Goal: Complete application form

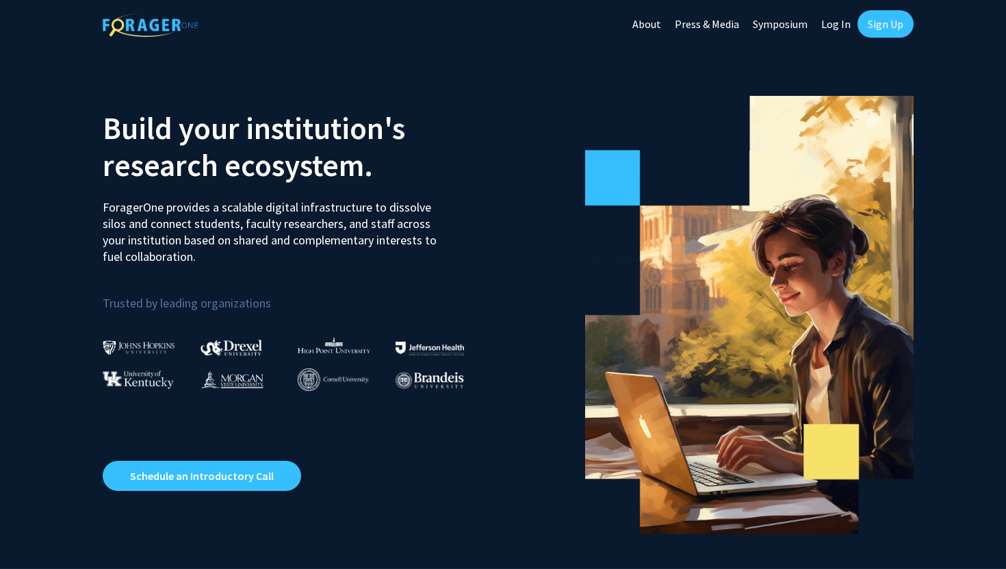
click at [874, 29] on link "Sign Up" at bounding box center [885, 23] width 56 height 27
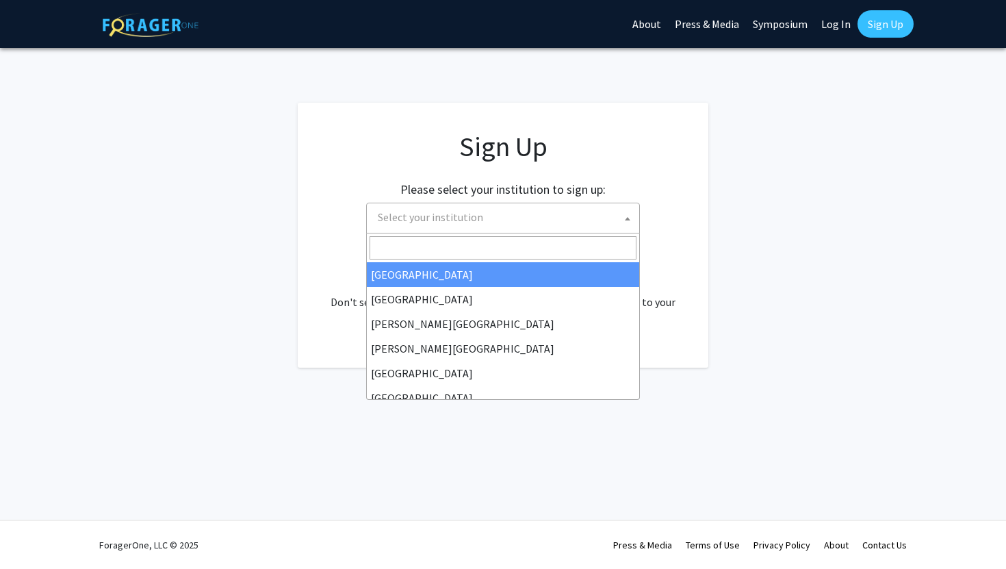
click at [528, 219] on span "Select your institution" at bounding box center [505, 217] width 267 height 28
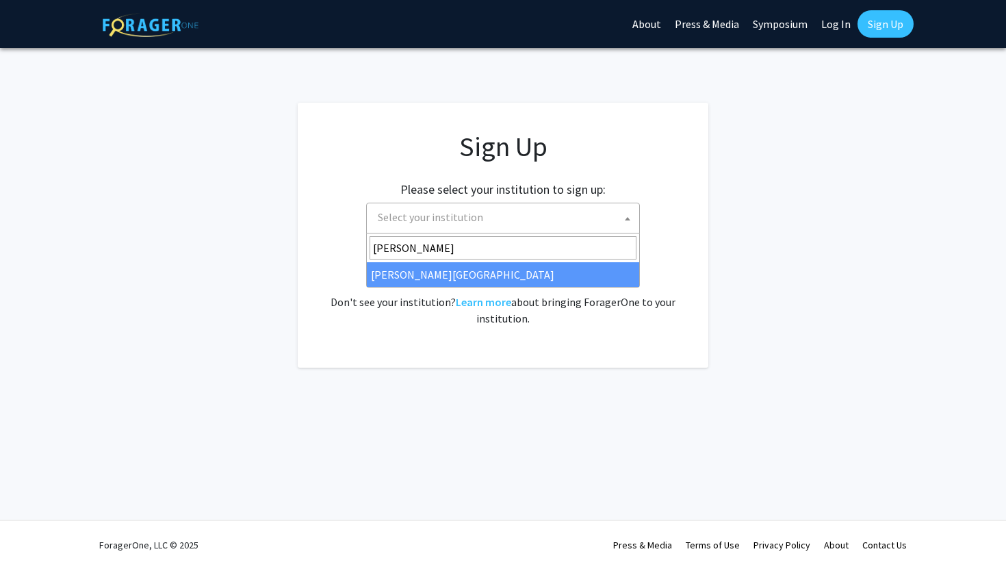
type input "[PERSON_NAME]"
select select "20"
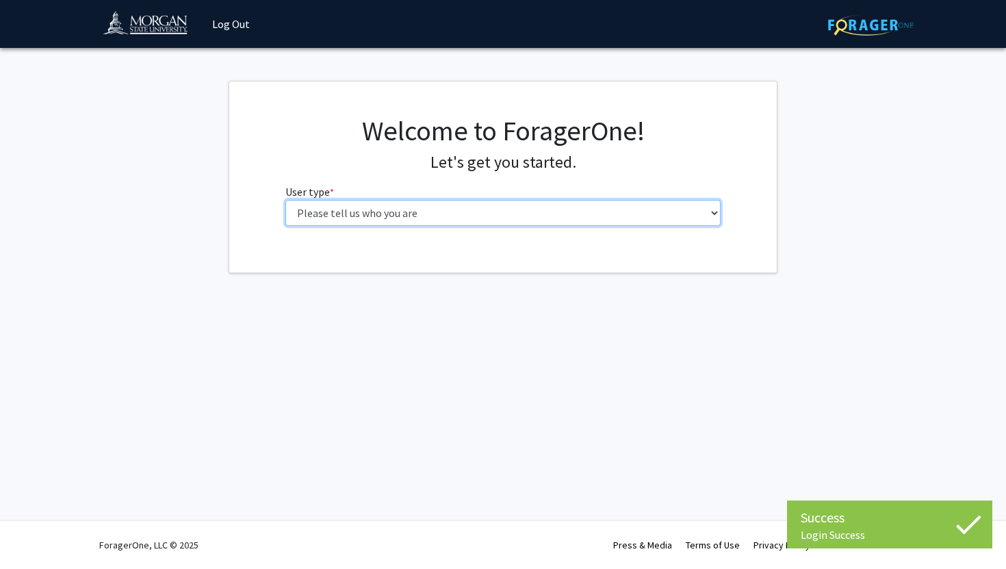
click at [628, 200] on select "Please tell us who you are Undergraduate Student Master's Student Doctoral Cand…" at bounding box center [503, 213] width 436 height 26
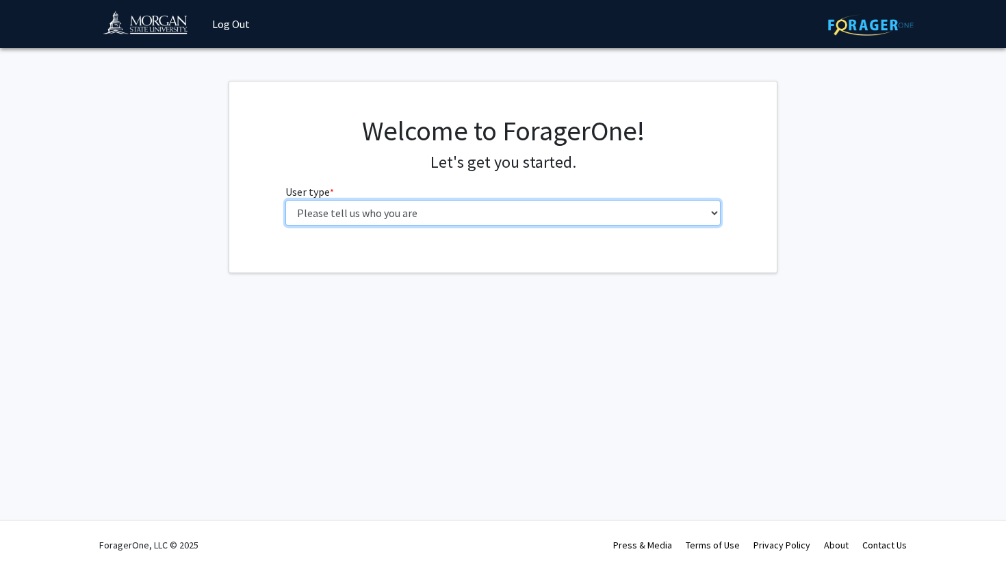
select select "1: undergrad"
click at [285, 200] on select "Please tell us who you are Undergraduate Student Master's Student Doctoral Cand…" at bounding box center [503, 213] width 436 height 26
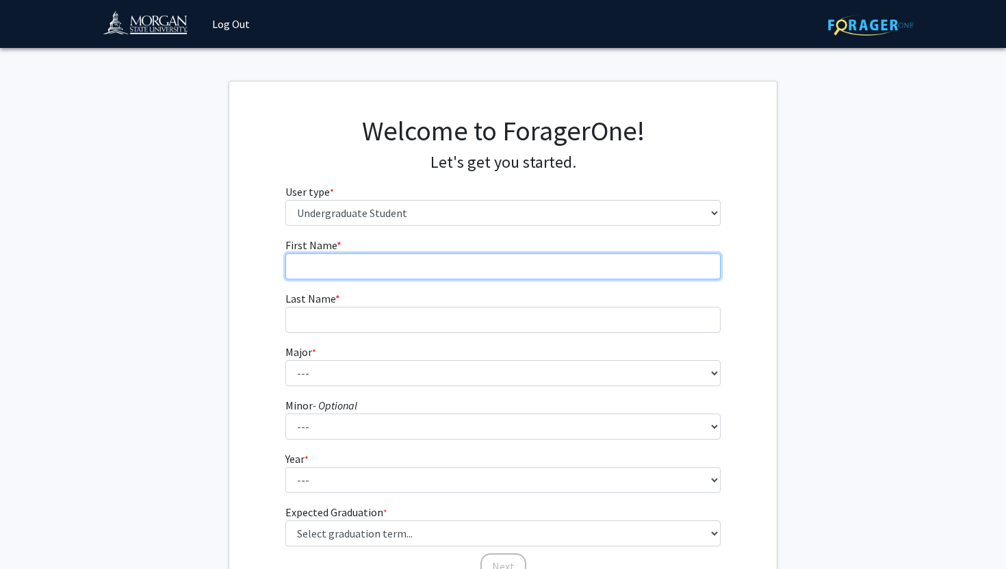
click at [443, 257] on input "First Name * required" at bounding box center [503, 266] width 436 height 26
type input "Brandon"
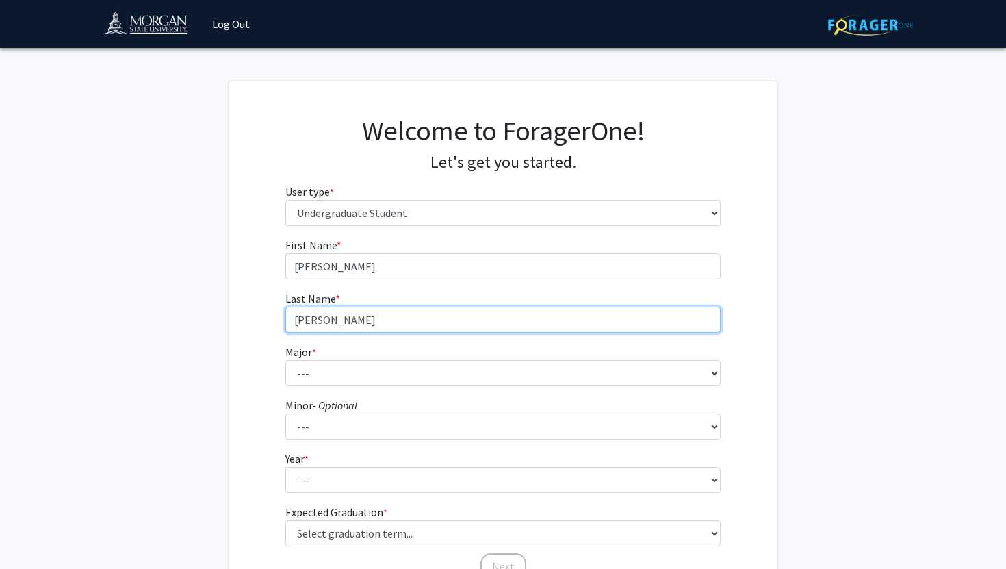
type input "Watkins"
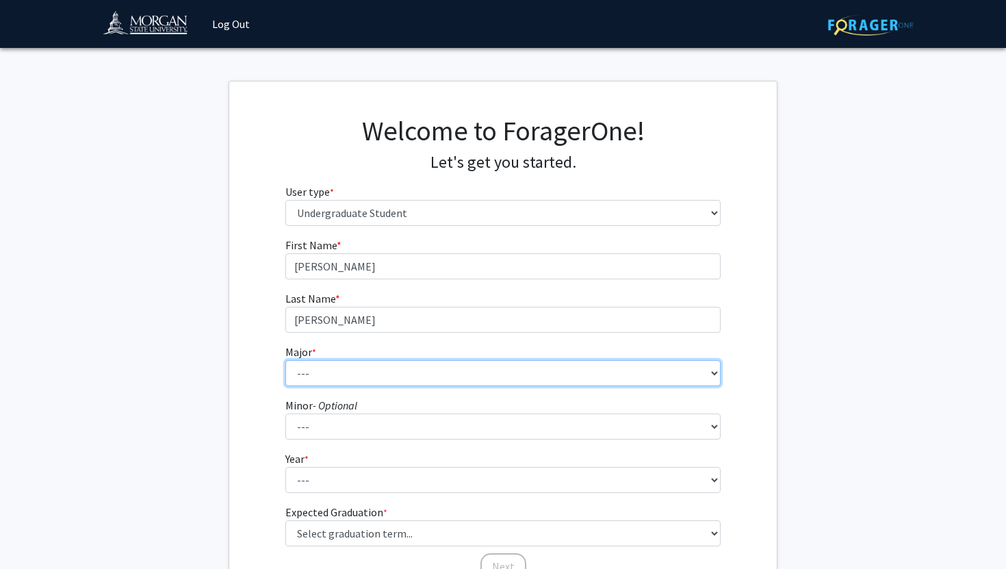
click at [387, 381] on select "--- Accounting Actuarial Science Applied Liberal Studies Architecture and Envir…" at bounding box center [503, 373] width 436 height 26
select select "5: 1595"
click at [285, 360] on select "--- Accounting Actuarial Science Applied Liberal Studies Architecture and Envir…" at bounding box center [503, 373] width 436 height 26
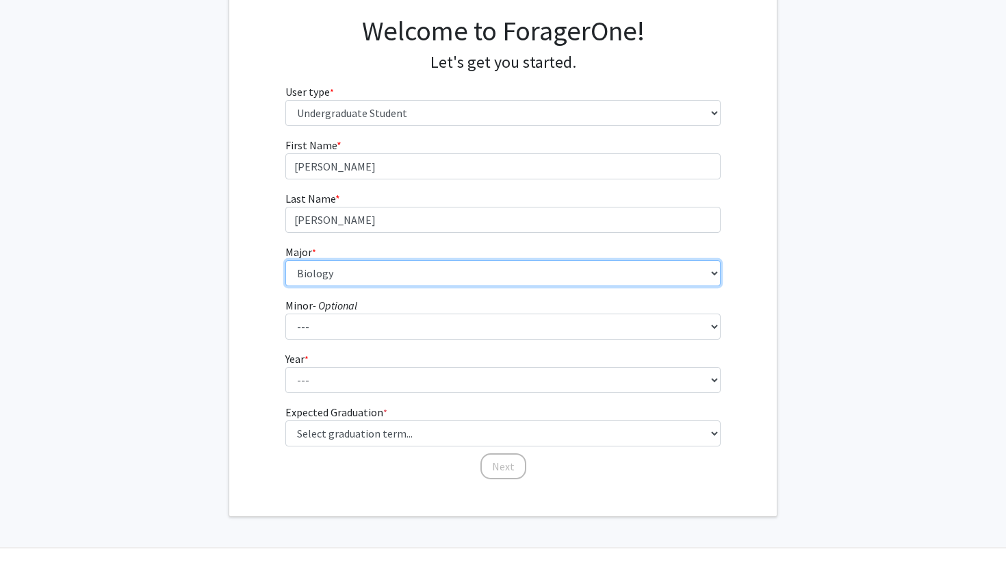
scroll to position [108, 0]
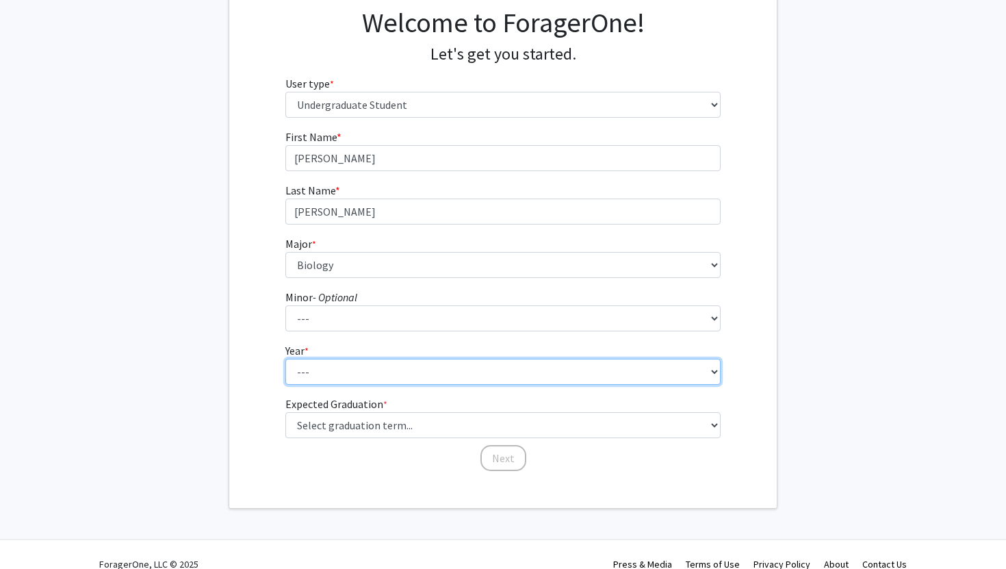
click at [366, 379] on select "--- First-year Sophomore Junior Senior Postbaccalaureate Certificate" at bounding box center [503, 371] width 436 height 26
click at [285, 358] on select "--- First-year Sophomore Junior Senior Postbaccalaureate Certificate" at bounding box center [503, 371] width 436 height 26
click at [365, 363] on select "--- First-year Sophomore Junior Senior Postbaccalaureate Certificate" at bounding box center [503, 371] width 436 height 26
select select "1: first-year"
click at [285, 358] on select "--- First-year Sophomore Junior Senior Postbaccalaureate Certificate" at bounding box center [503, 371] width 436 height 26
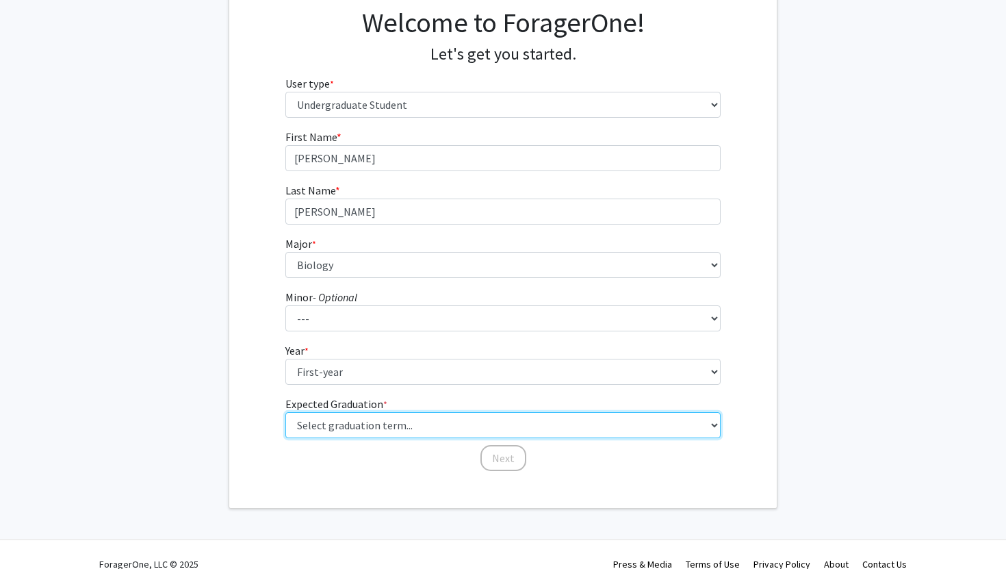
click at [367, 417] on select "Select graduation term... Spring 2025 Summer 2025 Fall 2025 Winter 2025 Spring …" at bounding box center [503, 425] width 436 height 26
select select "17: spring_2029"
click at [285, 412] on select "Select graduation term... Spring 2025 Summer 2025 Fall 2025 Winter 2025 Spring …" at bounding box center [503, 425] width 436 height 26
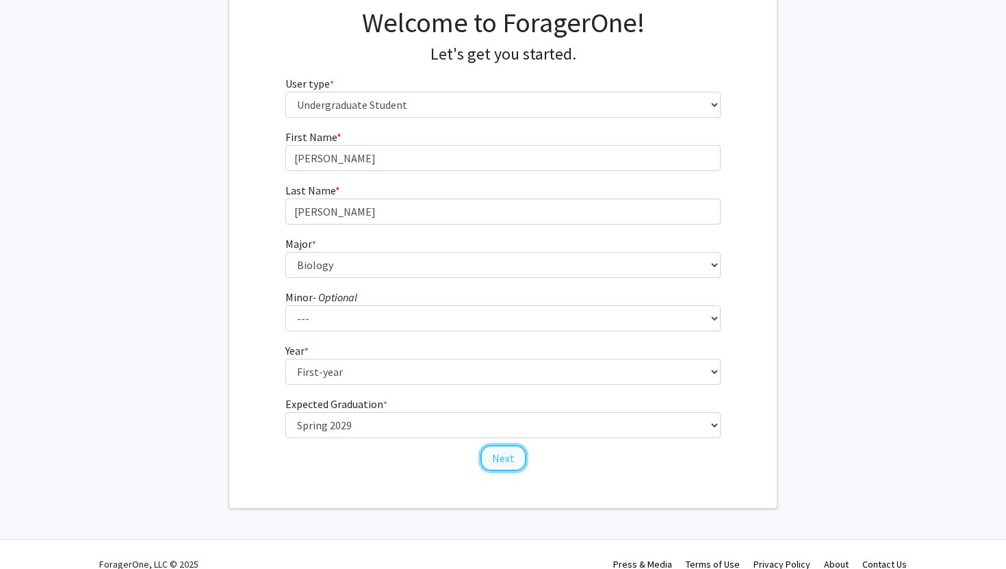
click at [491, 460] on button "Next" at bounding box center [503, 458] width 46 height 26
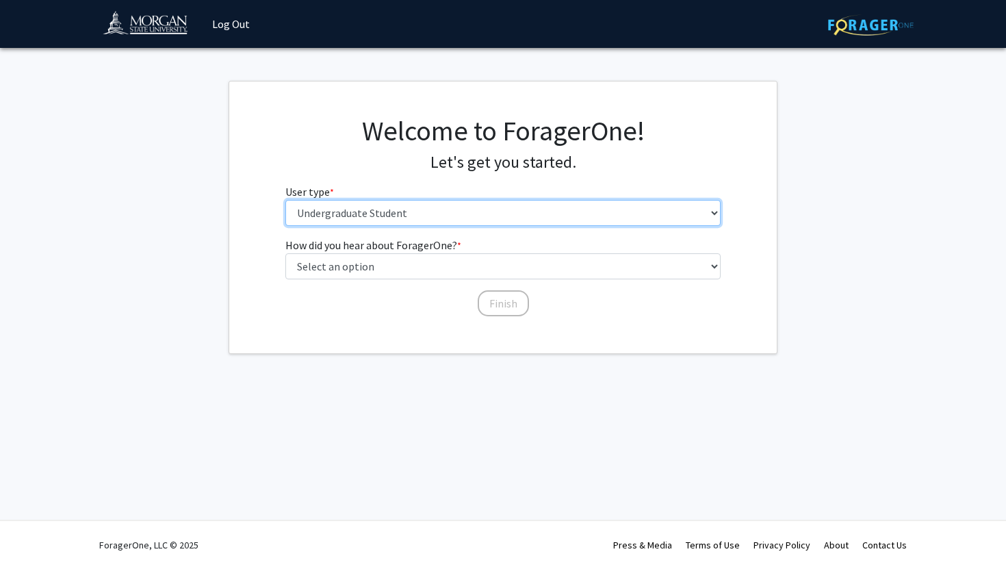
click at [469, 218] on select "Please tell us who you are Undergraduate Student Master's Student Doctoral Cand…" at bounding box center [503, 213] width 436 height 26
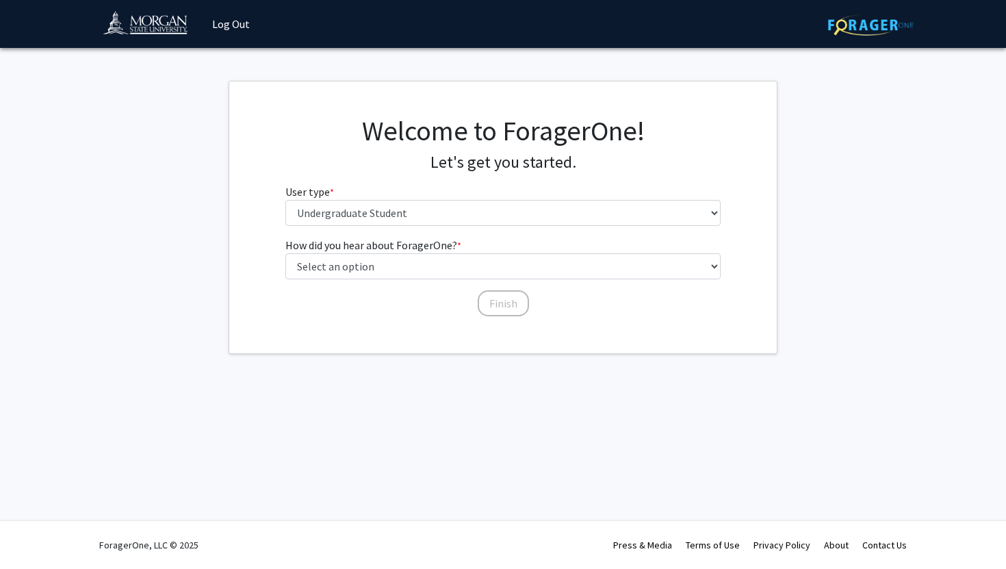
click at [412, 283] on div "How did you hear about ForagerOne? * required Select an option Peer/student rec…" at bounding box center [503, 270] width 436 height 67
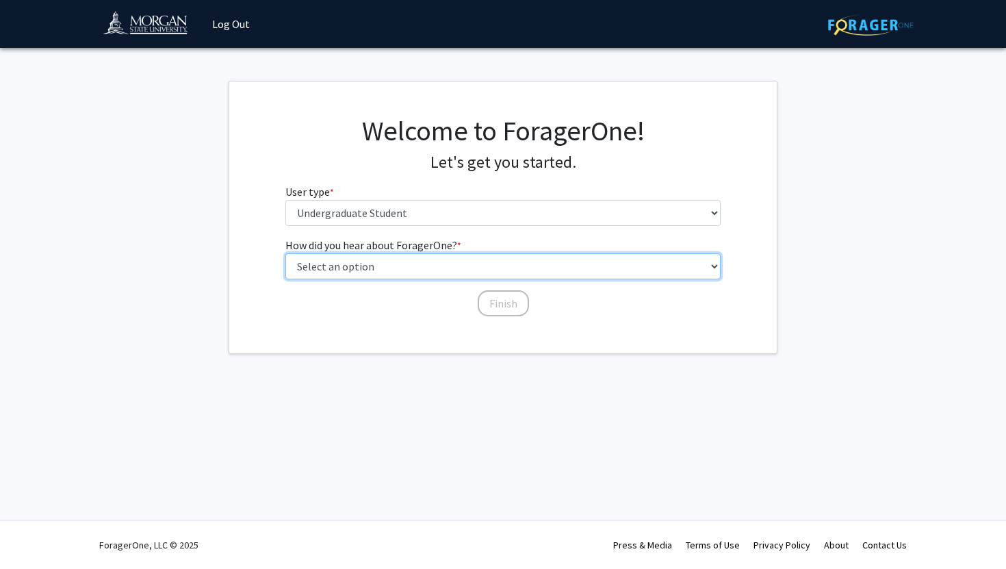
click at [410, 268] on select "Select an option Peer/student recommendation Faculty/staff recommendation Unive…" at bounding box center [503, 266] width 436 height 26
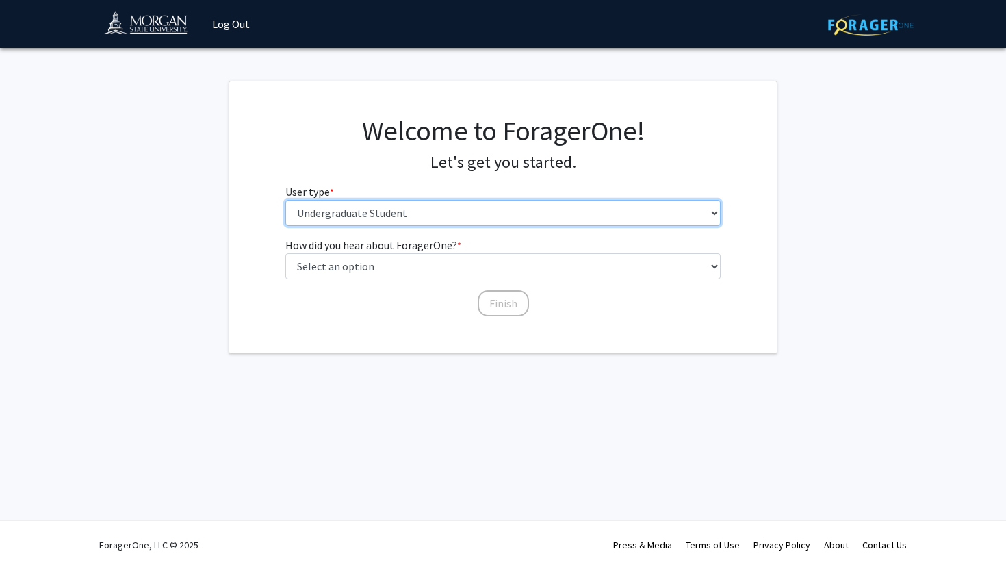
click at [428, 207] on select "Please tell us who you are Undergraduate Student Master's Student Doctoral Cand…" at bounding box center [503, 213] width 436 height 26
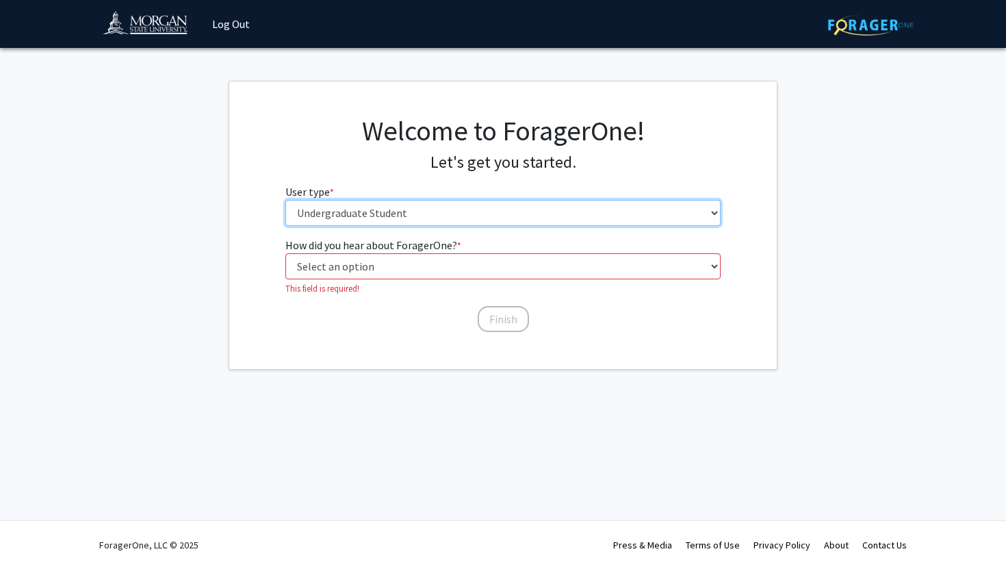
click at [421, 211] on select "Please tell us who you are Undergraduate Student Master's Student Doctoral Cand…" at bounding box center [503, 213] width 436 height 26
click at [405, 216] on select "Please tell us who you are Undergraduate Student Master's Student Doctoral Cand…" at bounding box center [503, 213] width 436 height 26
click at [285, 200] on select "Please tell us who you are Undergraduate Student Master's Student Doctoral Cand…" at bounding box center [503, 213] width 436 height 26
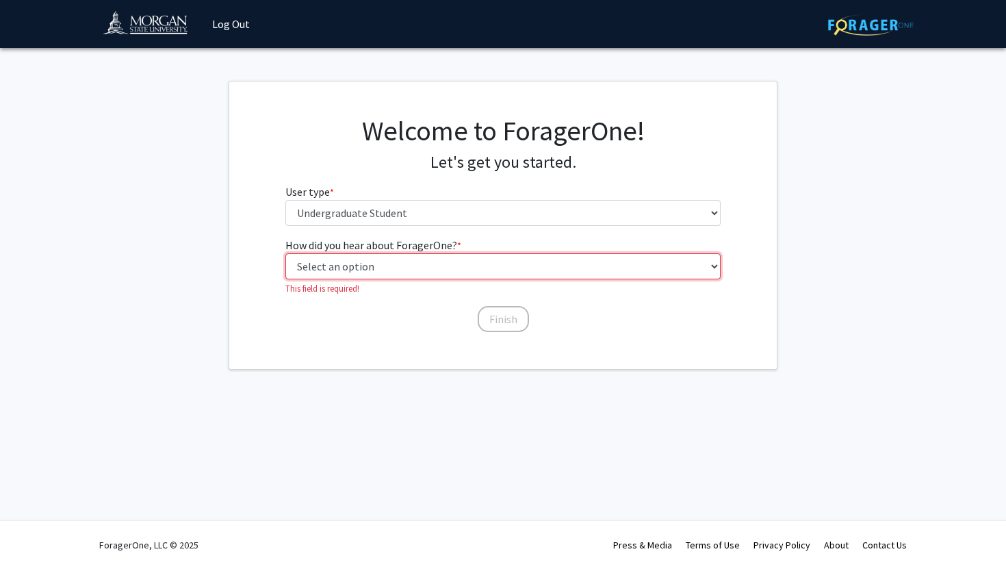
click at [394, 261] on select "Select an option Peer/student recommendation Faculty/staff recommendation Unive…" at bounding box center [503, 266] width 436 height 26
click at [285, 253] on select "Select an option Peer/student recommendation Faculty/staff recommendation Unive…" at bounding box center [503, 266] width 436 height 26
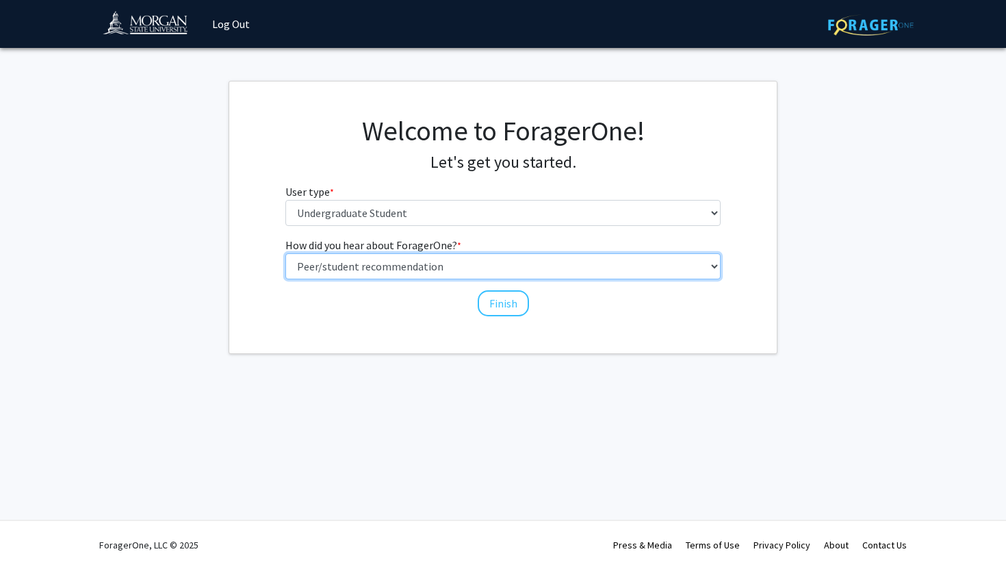
click at [402, 265] on select "Select an option Peer/student recommendation Faculty/staff recommendation Unive…" at bounding box center [503, 266] width 436 height 26
select select "2: faculty_recommendation"
click at [285, 253] on select "Select an option Peer/student recommendation Faculty/staff recommendation Unive…" at bounding box center [503, 266] width 436 height 26
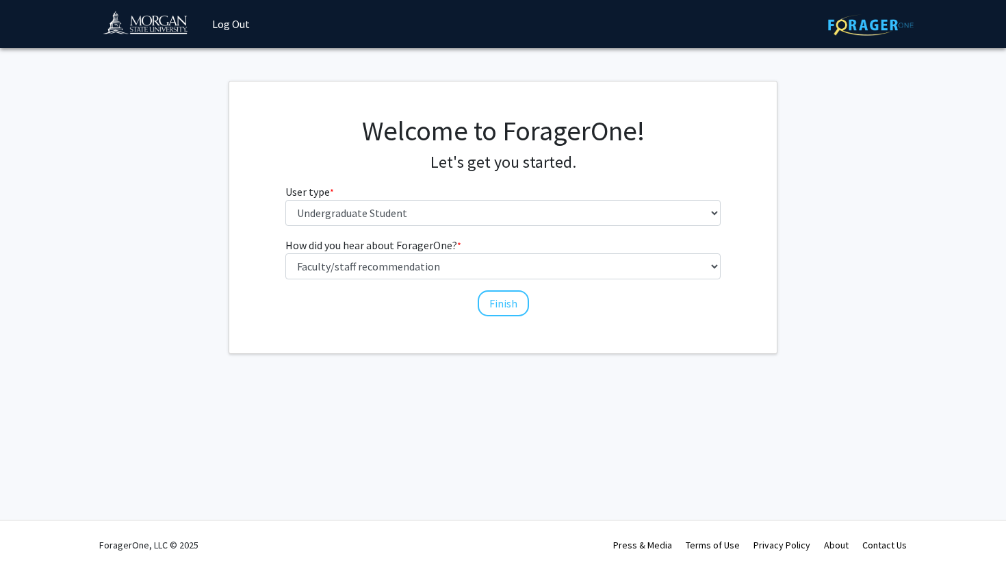
click at [402, 283] on div "How did you hear about ForagerOne? * required Select an option Peer/student rec…" at bounding box center [503, 270] width 436 height 67
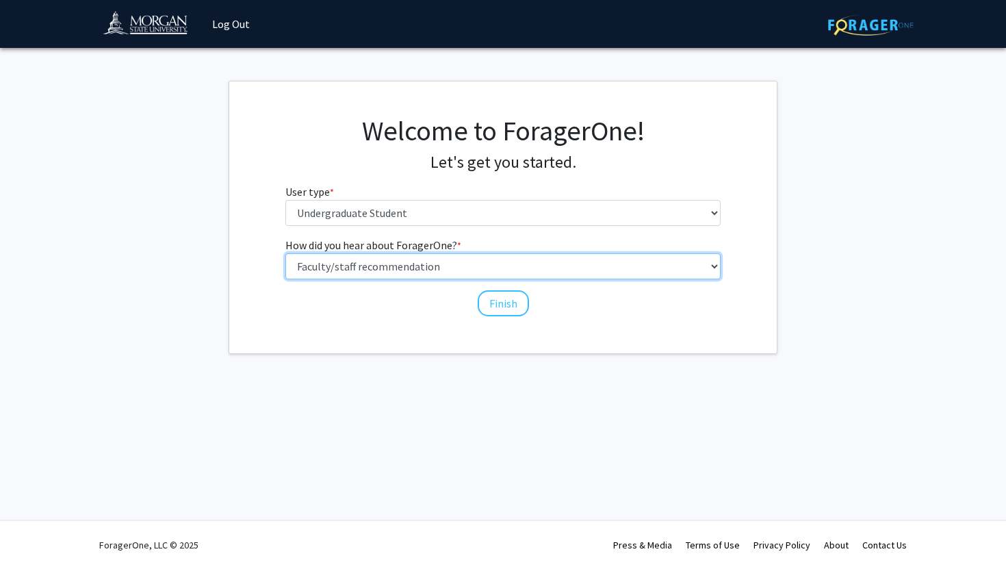
click at [405, 268] on select "Select an option Peer/student recommendation Faculty/staff recommendation Unive…" at bounding box center [503, 266] width 436 height 26
click at [447, 269] on select "Select an option Peer/student recommendation Faculty/staff recommendation Unive…" at bounding box center [503, 266] width 436 height 26
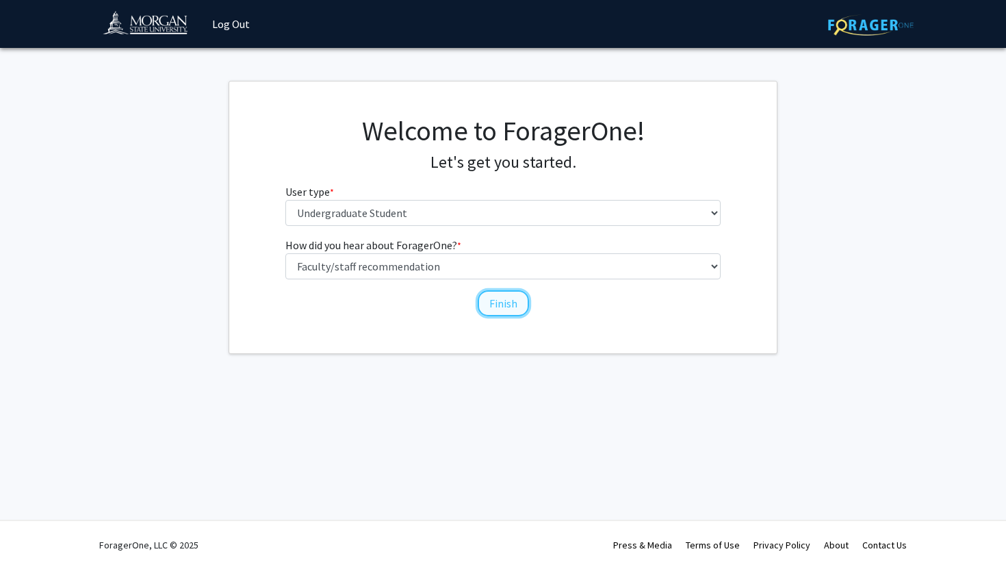
click at [486, 296] on button "Finish" at bounding box center [503, 303] width 51 height 26
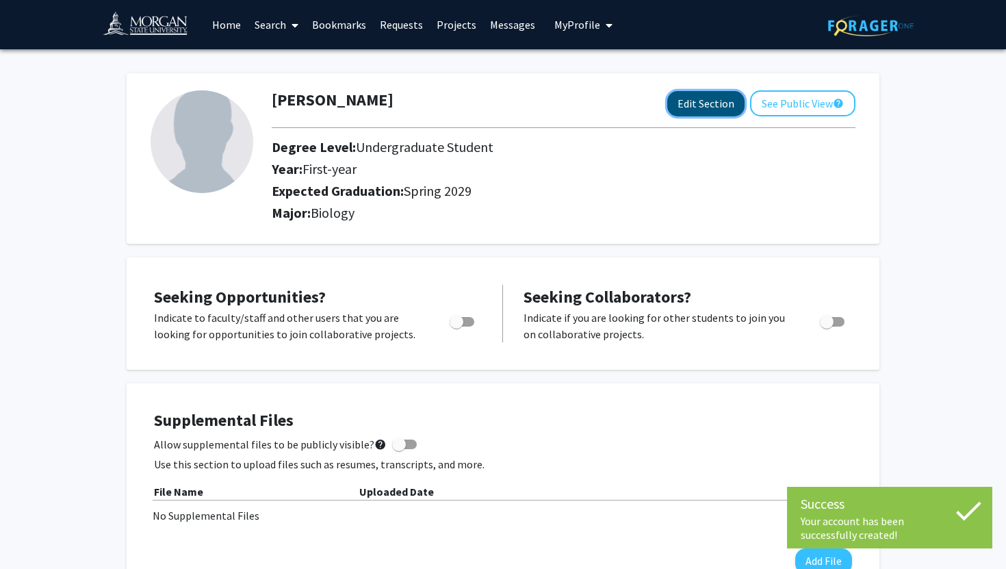
click at [701, 100] on button "Edit Section" at bounding box center [705, 103] width 77 height 25
select select "first-year"
select select "45: spring_2029"
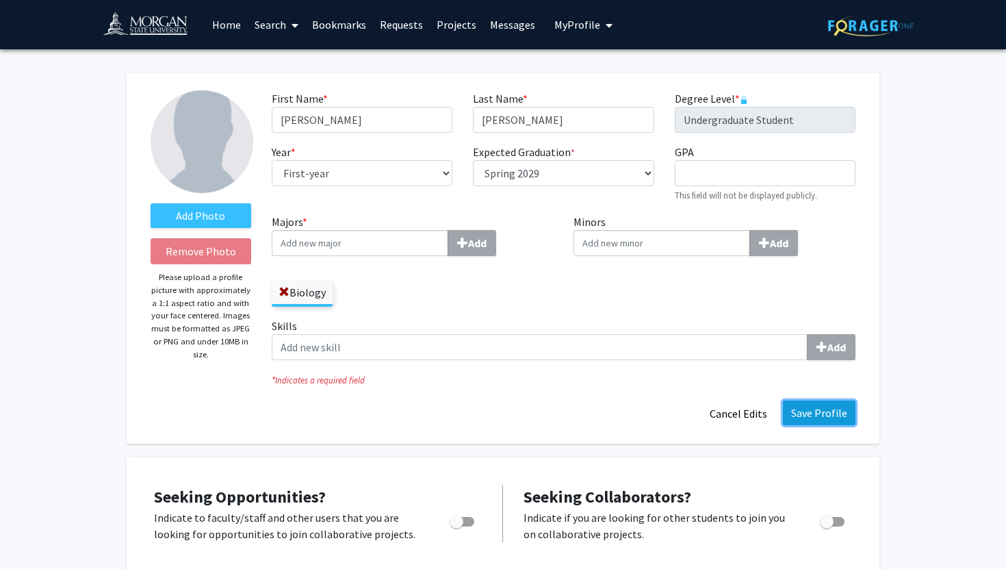
click at [826, 415] on button "Save Profile" at bounding box center [819, 412] width 73 height 25
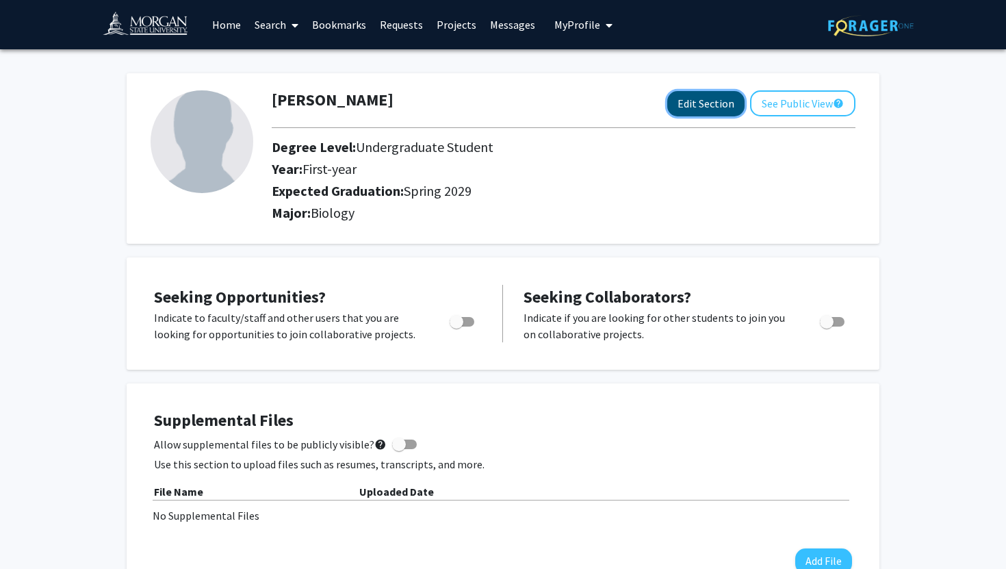
click at [694, 101] on button "Edit Section" at bounding box center [705, 103] width 77 height 25
select select "first-year"
select select "45: spring_2029"
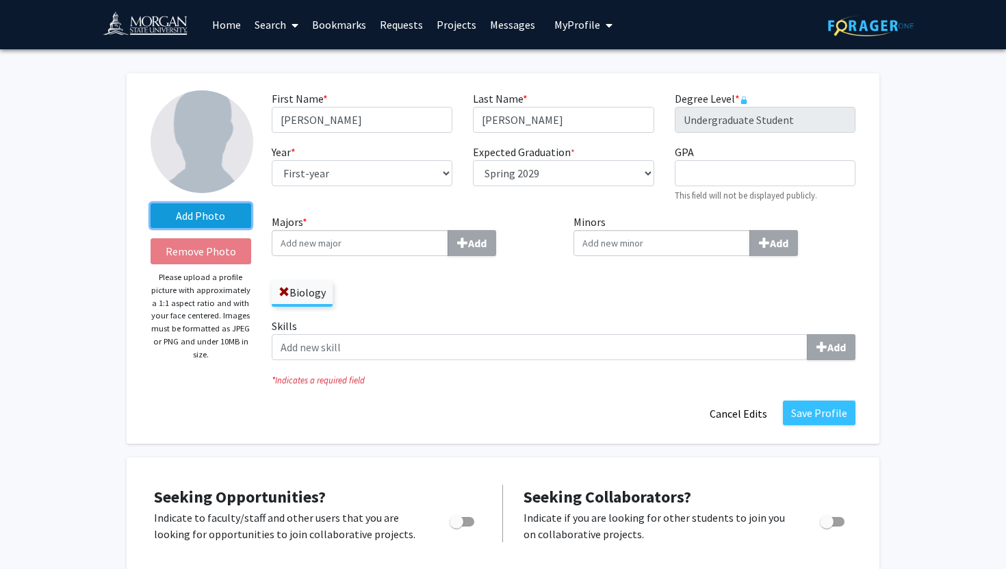
click at [220, 212] on label "Add Photo" at bounding box center [201, 215] width 101 height 25
click at [0, 0] on input "Add Photo" at bounding box center [0, 0] width 0 height 0
click at [803, 421] on button "Save Profile" at bounding box center [819, 412] width 73 height 25
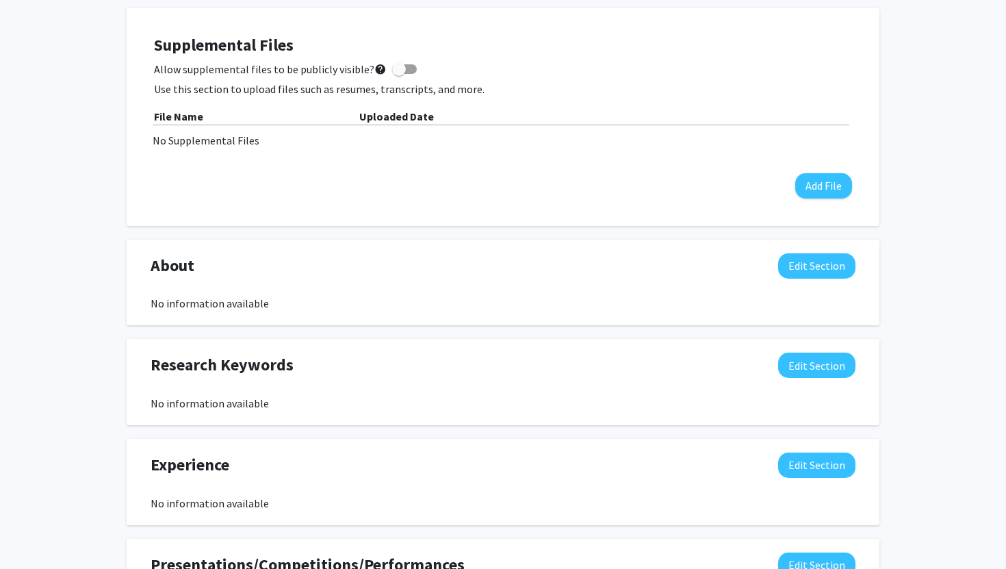
scroll to position [341, 0]
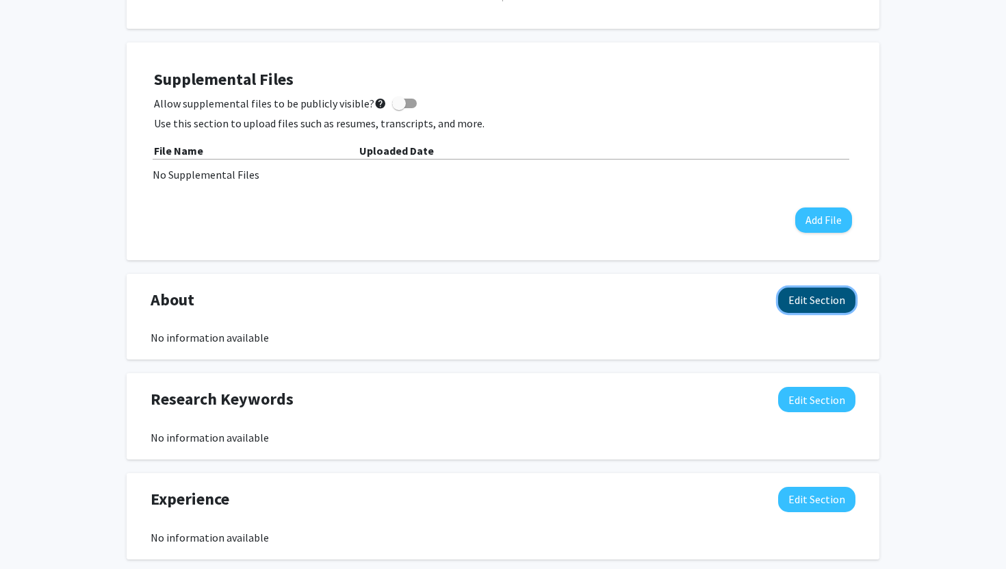
click at [798, 306] on button "Edit Section" at bounding box center [816, 299] width 77 height 25
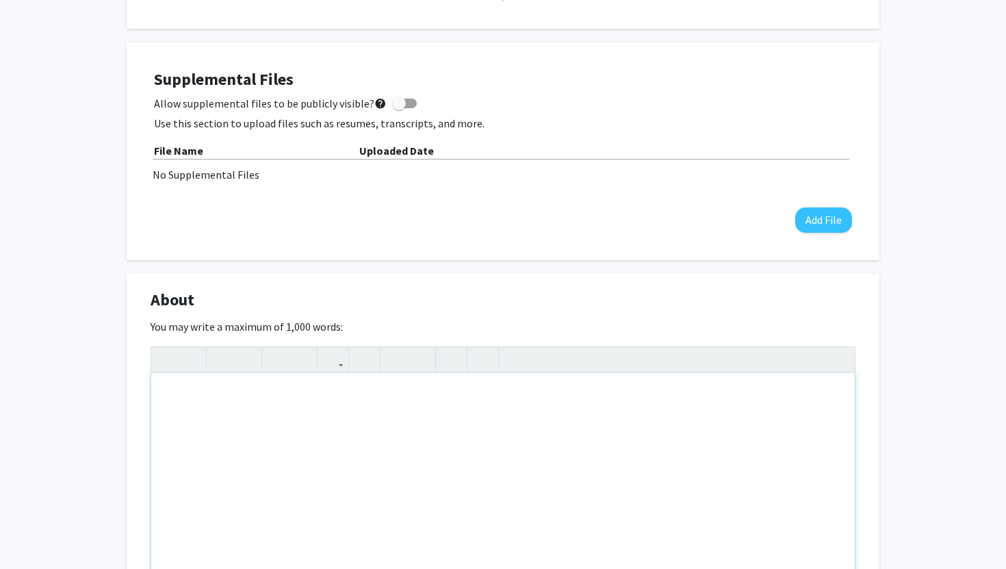
click at [368, 438] on div "Note to users with screen readers: Please deactivate our accessibility plugin f…" at bounding box center [502, 475] width 703 height 205
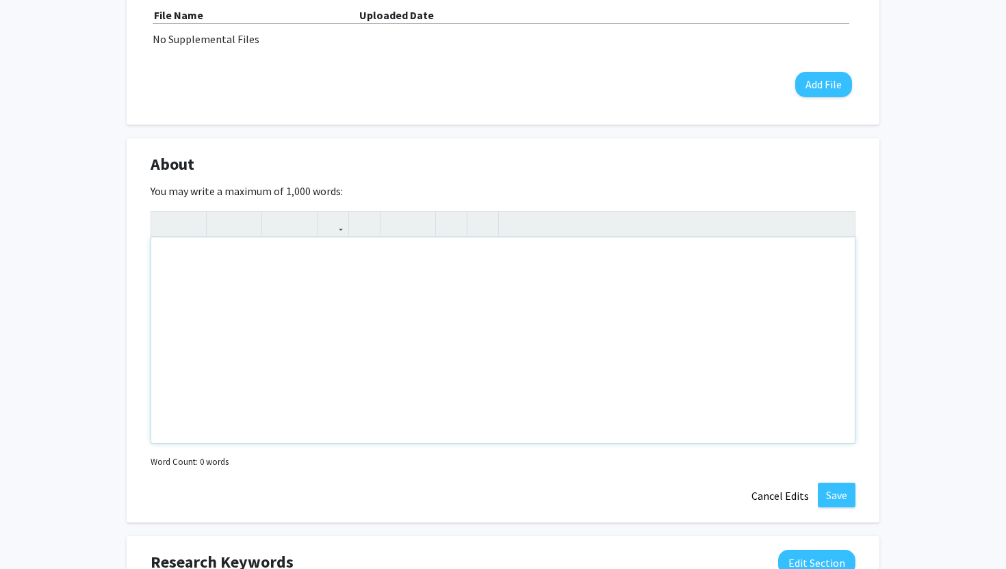
scroll to position [283, 0]
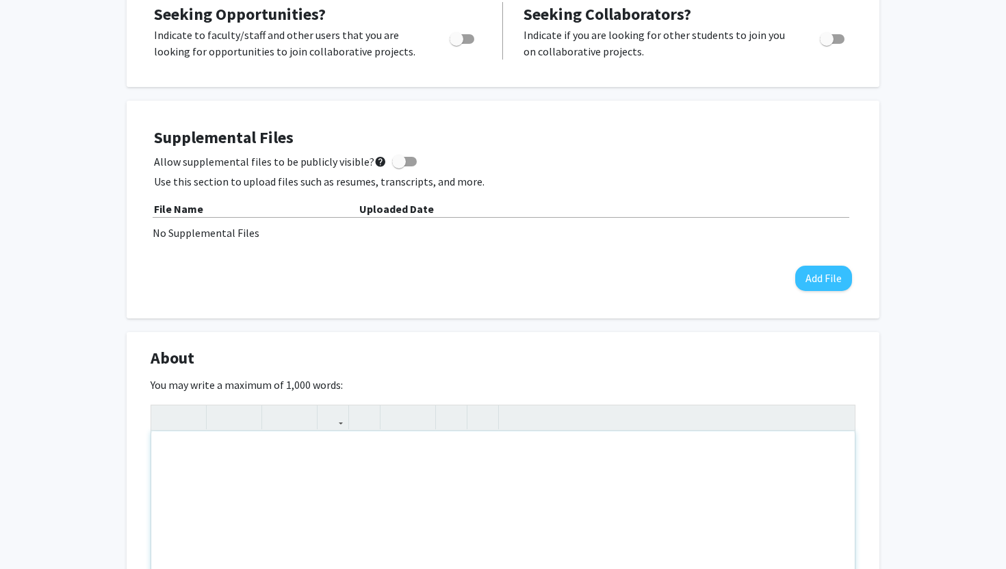
paste div "Note to users with screen readers: Please deactivate our accessibility plugin f…"
type textarea "<p>I'm a biology major at Morgan State University with a deep passion for healt…"
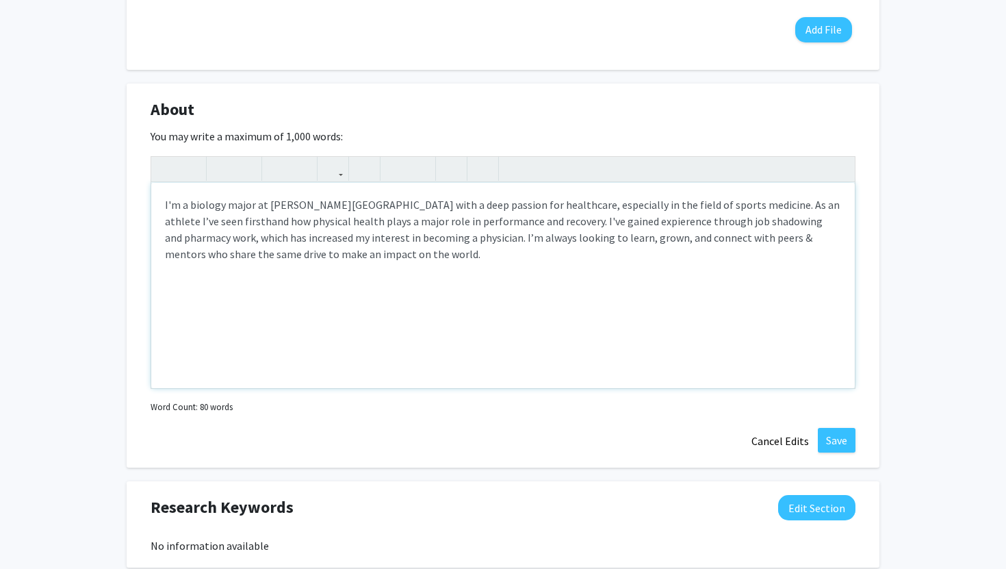
scroll to position [672, 0]
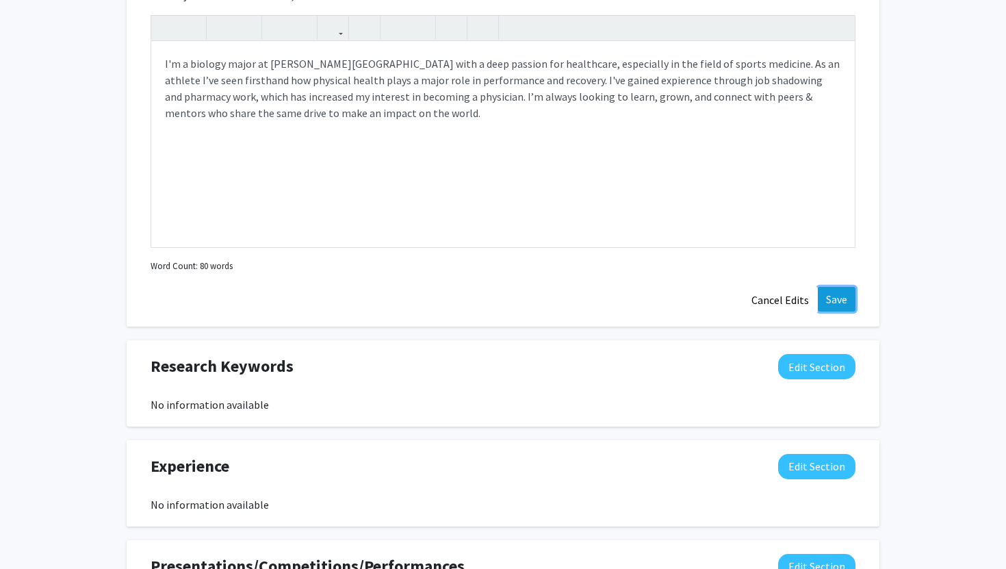
click at [838, 302] on button "Save" at bounding box center [837, 299] width 38 height 25
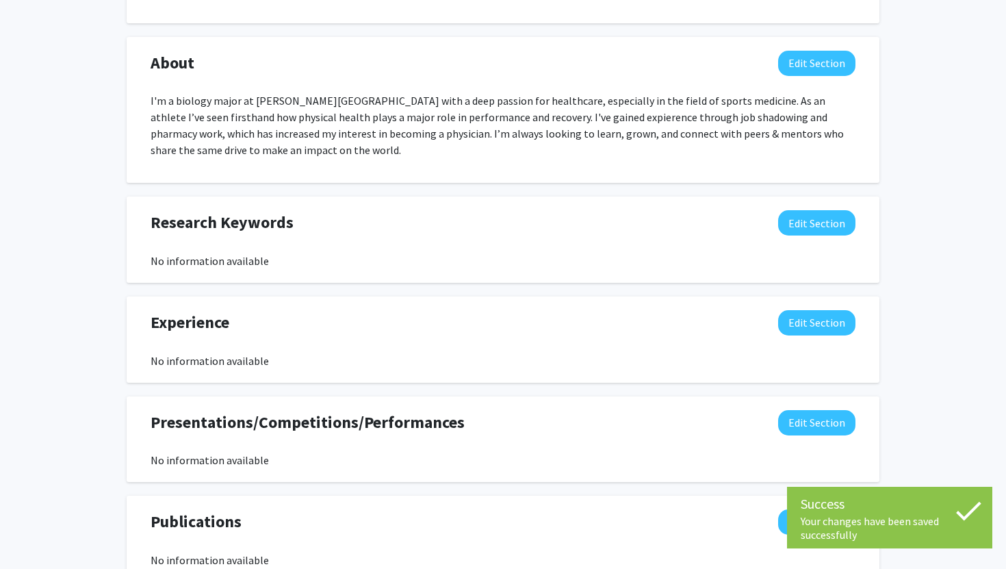
scroll to position [566, 0]
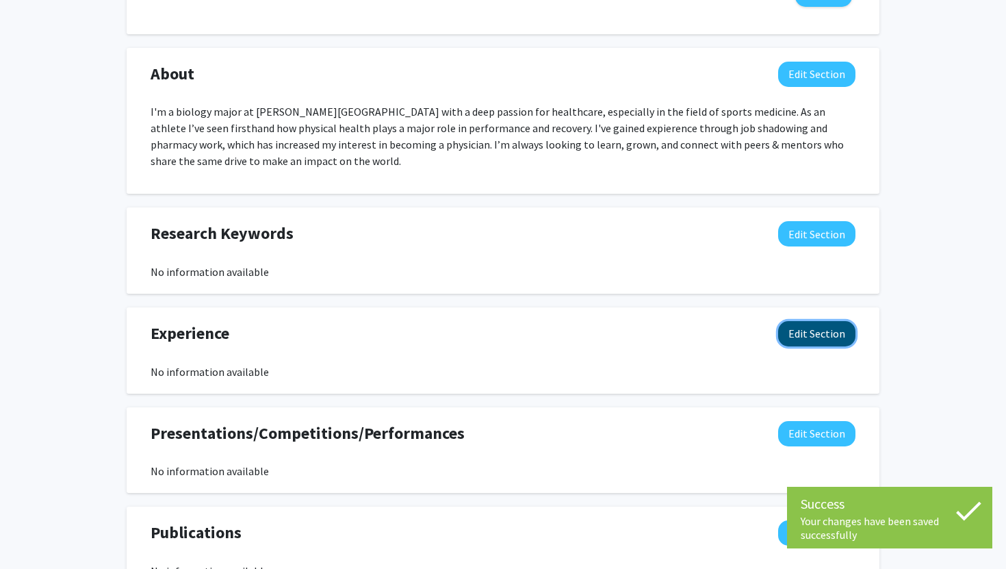
click at [837, 330] on button "Edit Section" at bounding box center [816, 333] width 77 height 25
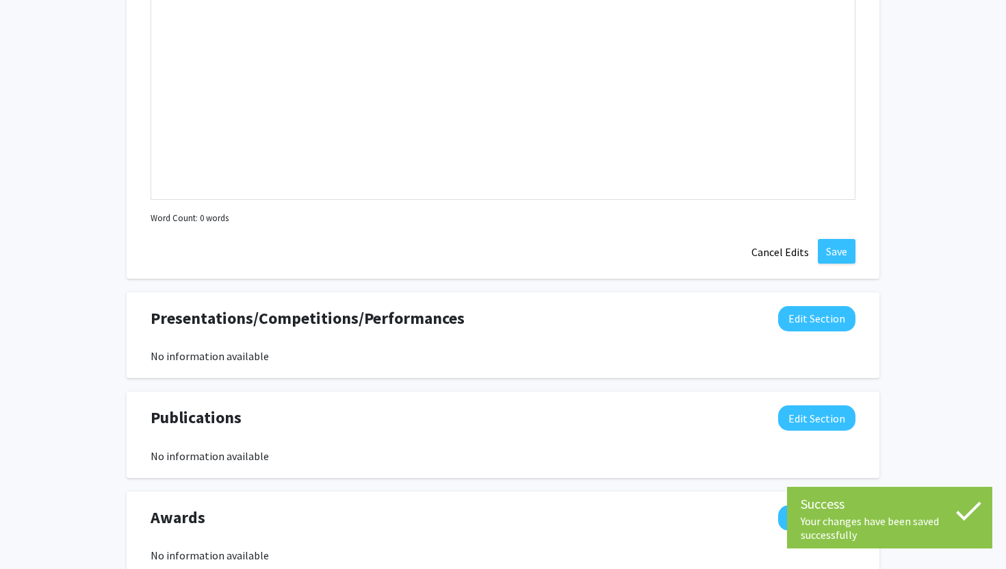
scroll to position [1073, 0]
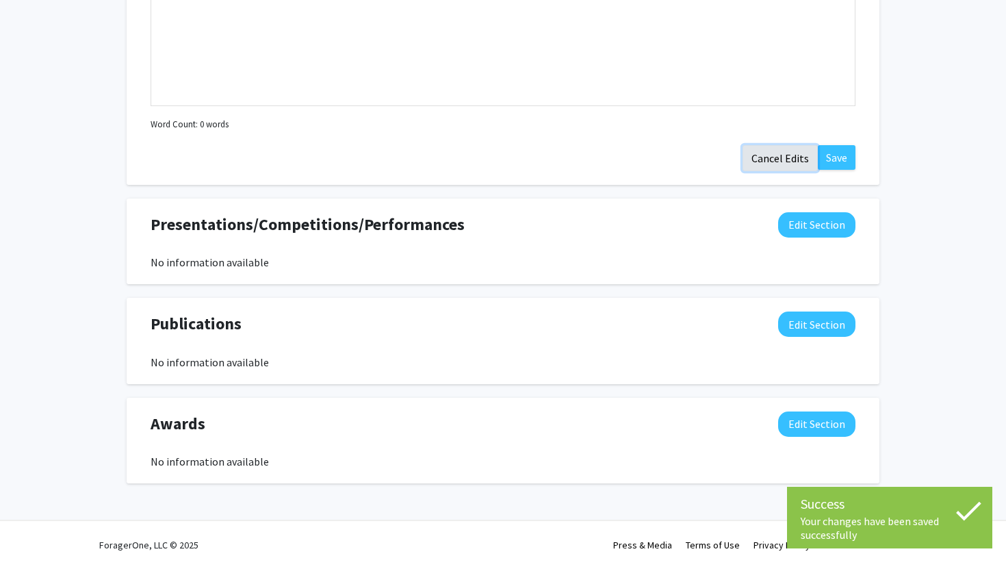
click at [790, 160] on button "Cancel Edits" at bounding box center [779, 158] width 75 height 26
